Goal: Transaction & Acquisition: Purchase product/service

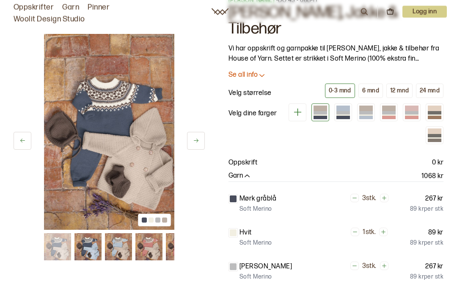
scroll to position [33, 0]
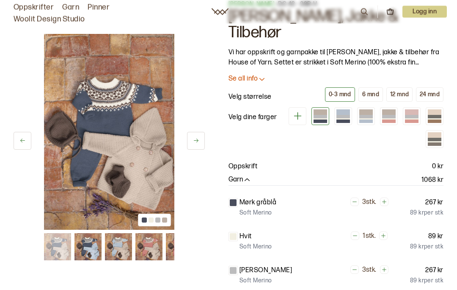
click at [389, 115] on div at bounding box center [389, 116] width 14 height 3
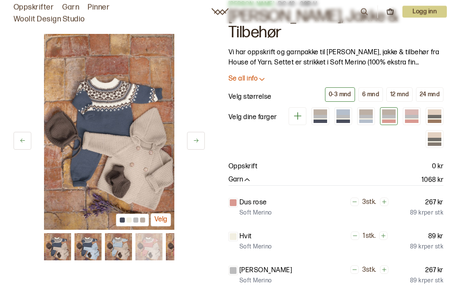
scroll to position [34, 0]
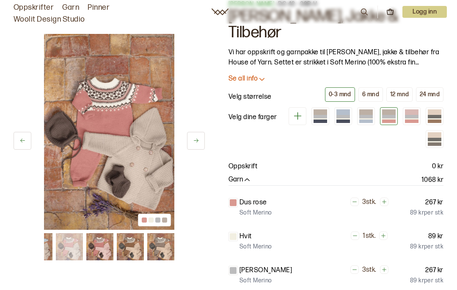
click at [406, 115] on div at bounding box center [412, 116] width 14 height 3
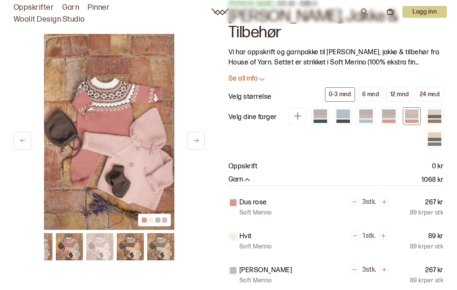
click at [368, 91] on div "6 mnd" at bounding box center [370, 95] width 17 height 8
click at [341, 91] on div "0-3 mnd" at bounding box center [340, 95] width 22 height 8
click at [376, 91] on div "6 mnd" at bounding box center [370, 95] width 17 height 8
click at [406, 119] on div at bounding box center [412, 120] width 14 height 3
click at [388, 115] on div at bounding box center [389, 116] width 14 height 3
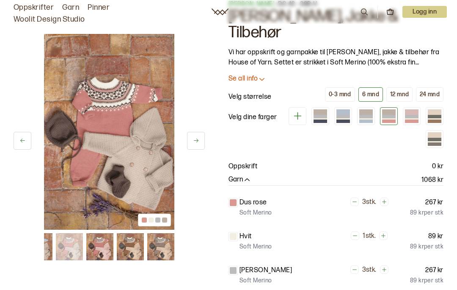
click at [410, 115] on div at bounding box center [412, 116] width 14 height 3
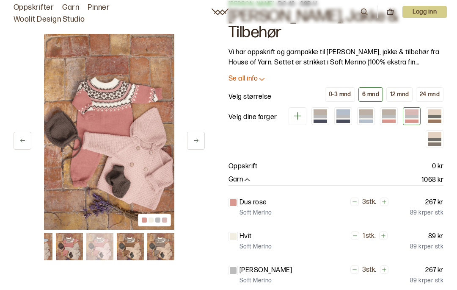
click at [264, 75] on icon at bounding box center [262, 79] width 8 height 8
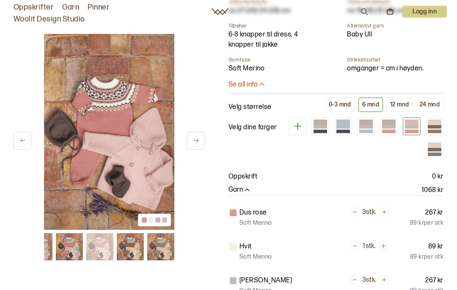
scroll to position [384, 0]
click at [268, 80] on button "Se all info" at bounding box center [336, 84] width 215 height 9
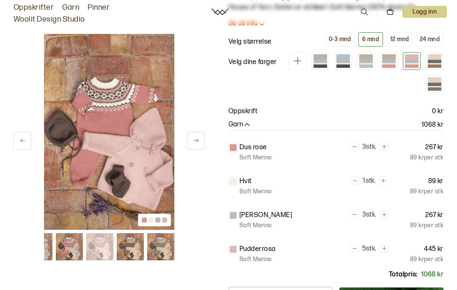
scroll to position [77, 0]
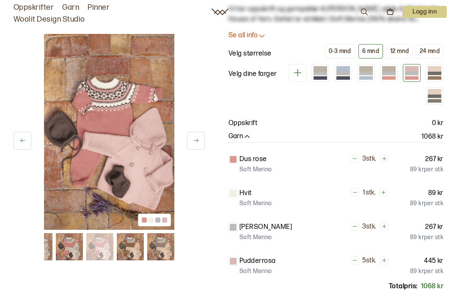
click at [255, 154] on p "Dus rose" at bounding box center [254, 159] width 28 height 10
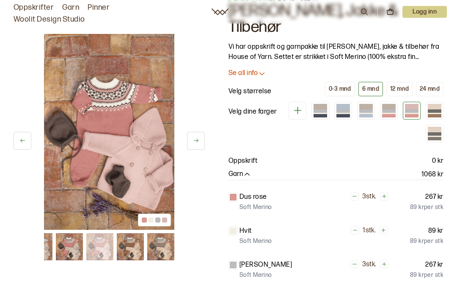
scroll to position [0, 0]
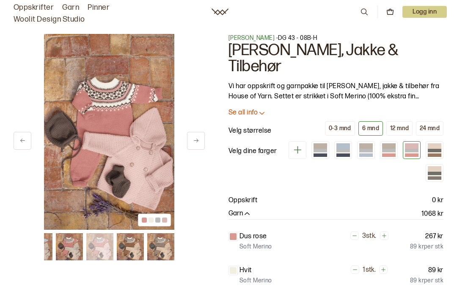
click at [388, 152] on div at bounding box center [389, 152] width 14 height 1
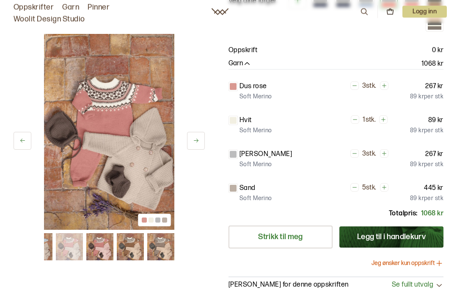
scroll to position [150, 0]
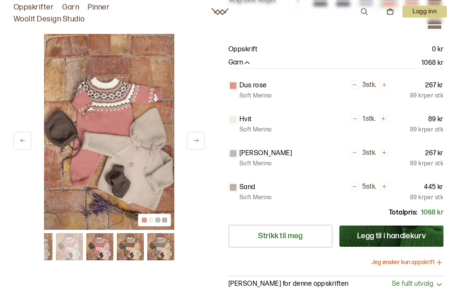
click at [407, 226] on button "Legg til i handlekurv" at bounding box center [392, 236] width 104 height 21
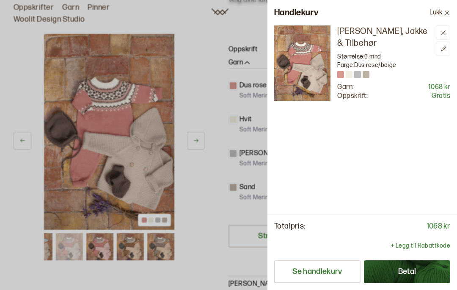
click at [437, 6] on button "Lukk" at bounding box center [440, 12] width 34 height 25
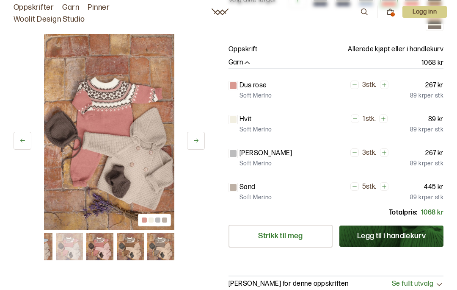
click at [387, 20] on div "Oppskrifter Garn Pinner Woolit Design Studio 1 Logg inn" at bounding box center [228, 11] width 457 height 27
click at [390, 9] on icon at bounding box center [391, 10] width 3 height 2
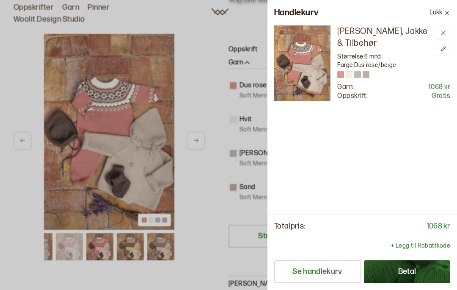
click at [439, 39] on button at bounding box center [443, 32] width 14 height 14
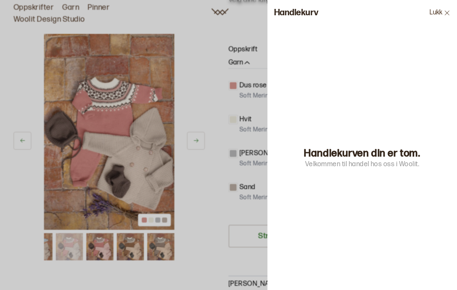
click at [444, 8] on button "Lukk" at bounding box center [440, 12] width 34 height 25
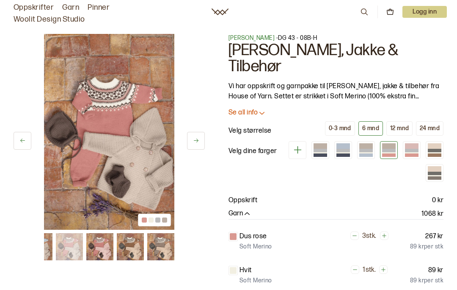
click at [72, 9] on link "Garn" at bounding box center [70, 8] width 17 height 12
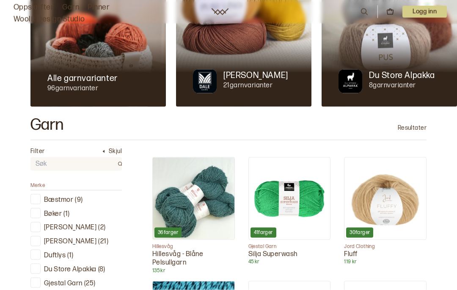
click at [257, 88] on p "21 garnvarianter" at bounding box center [256, 85] width 65 height 9
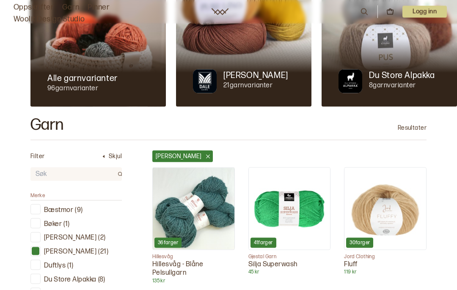
scroll to position [144, 0]
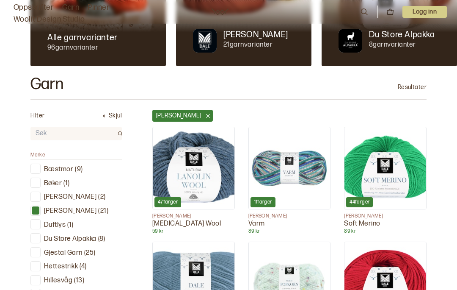
click at [40, 134] on input "text" at bounding box center [71, 133] width 83 height 12
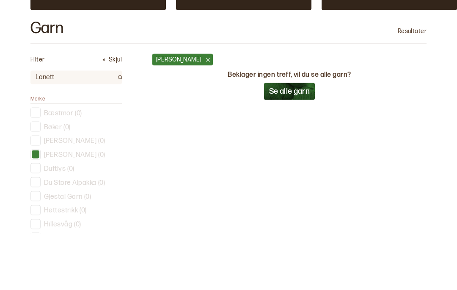
type input "Lanett"
click at [301, 139] on button "Se alle garn" at bounding box center [289, 147] width 51 height 17
